Goal: Transaction & Acquisition: Download file/media

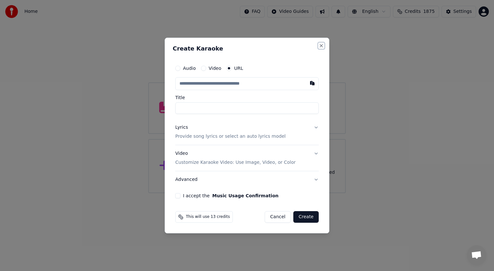
click at [322, 45] on button "Close" at bounding box center [321, 45] width 5 height 5
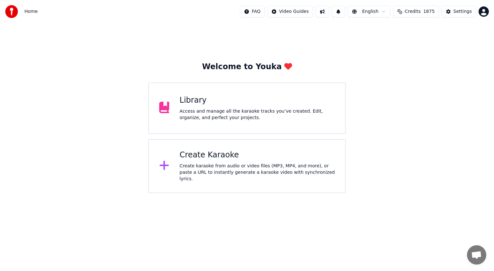
click at [260, 98] on div "Library" at bounding box center [256, 100] width 155 height 10
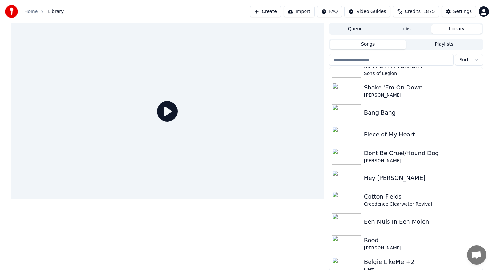
scroll to position [777, 0]
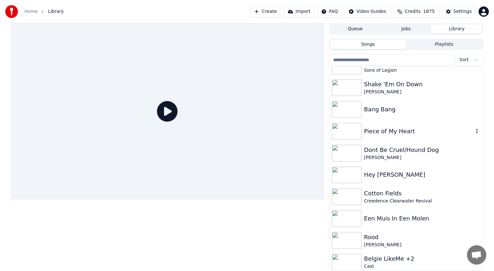
click at [351, 133] on img at bounding box center [347, 131] width 30 height 17
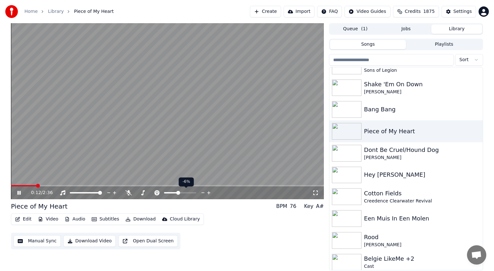
click at [178, 192] on span at bounding box center [178, 193] width 4 height 4
click at [18, 193] on icon at bounding box center [18, 193] width 3 height 4
click at [160, 194] on span at bounding box center [161, 193] width 4 height 4
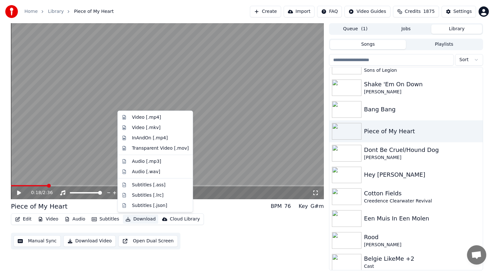
click at [143, 217] on button "Download" at bounding box center [140, 218] width 35 height 9
click at [139, 118] on div "Video [.mp4]" at bounding box center [146, 117] width 29 height 6
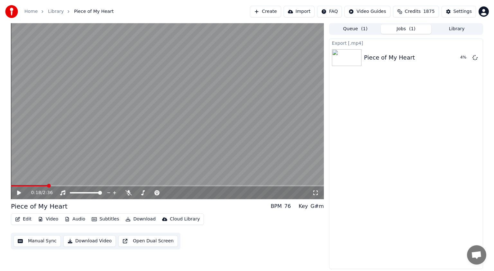
click at [451, 29] on button "Library" at bounding box center [456, 28] width 51 height 9
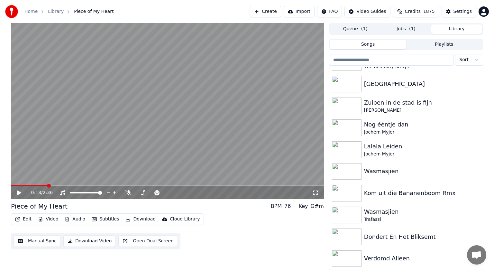
scroll to position [42, 0]
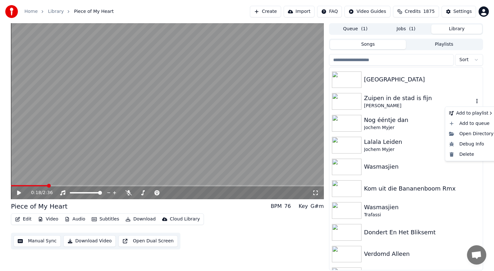
click at [473, 102] on icon "button" at bounding box center [476, 100] width 6 height 5
click at [465, 152] on div "Delete" at bounding box center [471, 154] width 50 height 10
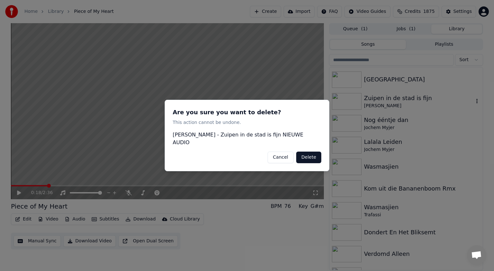
click at [313, 151] on button "Delete" at bounding box center [308, 157] width 25 height 12
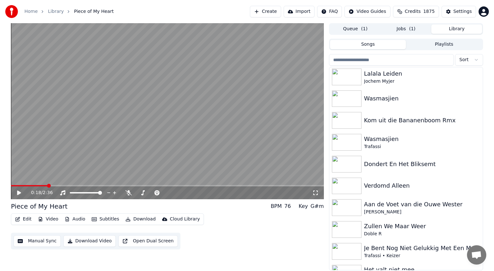
scroll to position [90, 0]
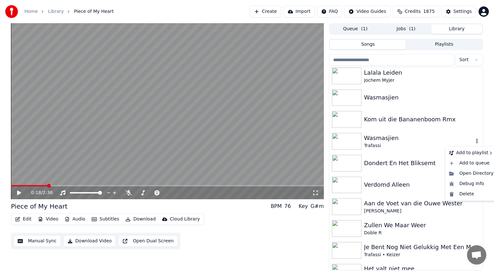
click at [476, 143] on icon "button" at bounding box center [476, 141] width 1 height 5
click at [466, 192] on div "Delete" at bounding box center [471, 194] width 50 height 10
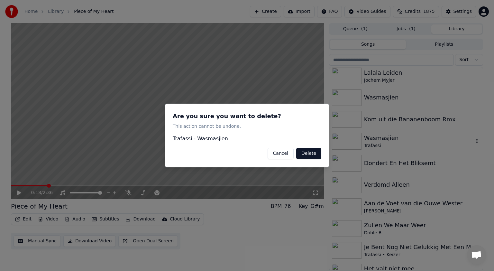
click at [315, 151] on button "Delete" at bounding box center [308, 154] width 25 height 12
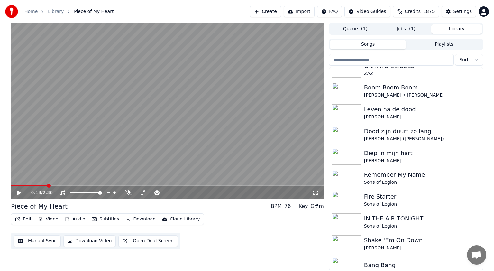
scroll to position [578, 0]
click at [386, 154] on div "Diep in mijn hart" at bounding box center [419, 152] width 110 height 9
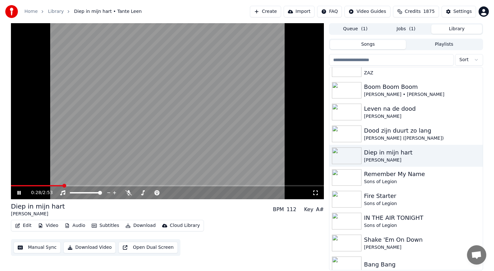
click at [19, 191] on icon at bounding box center [23, 192] width 15 height 5
drag, startPoint x: 60, startPoint y: 206, endPoint x: 50, endPoint y: 206, distance: 10.3
click at [50, 206] on div "Diep in mijn hart Tante Leen BPM 112 Key A#" at bounding box center [167, 209] width 313 height 15
click at [14, 185] on span at bounding box center [13, 185] width 4 height 1
click at [18, 194] on icon at bounding box center [19, 192] width 4 height 5
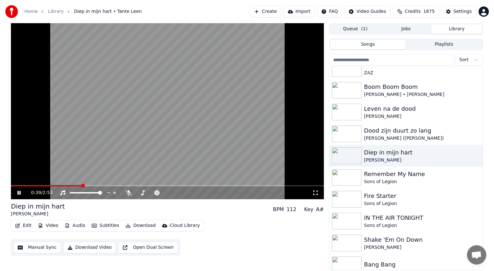
click at [18, 192] on icon at bounding box center [18, 193] width 3 height 4
click at [158, 193] on span at bounding box center [159, 193] width 4 height 4
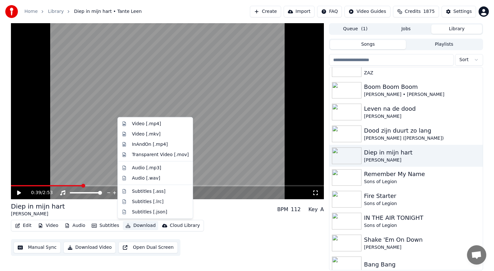
click at [141, 225] on button "Download" at bounding box center [140, 225] width 35 height 9
click at [136, 125] on div "Video [.mp4]" at bounding box center [146, 124] width 29 height 6
